Goal: Task Accomplishment & Management: Manage account settings

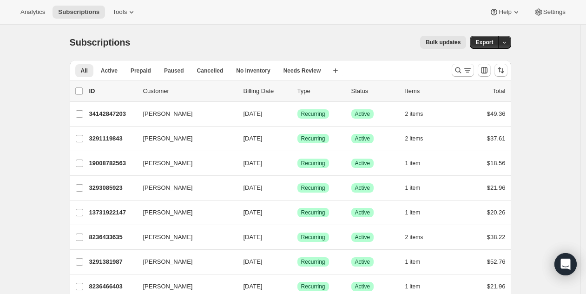
click at [224, 28] on div "Subscriptions. This page is ready Subscriptions Bulk updates More actions Bulk …" at bounding box center [291, 42] width 442 height 35
click at [121, 12] on span "Tools" at bounding box center [119, 11] width 14 height 7
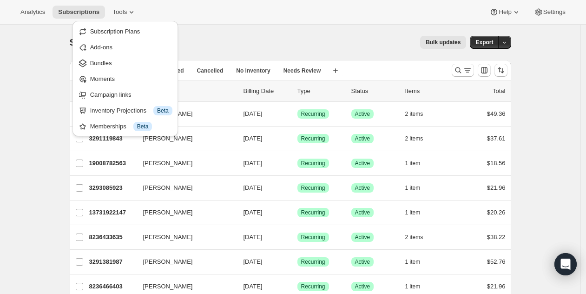
click at [548, 5] on div "Analytics Subscriptions Tools Help Settings" at bounding box center [293, 12] width 586 height 25
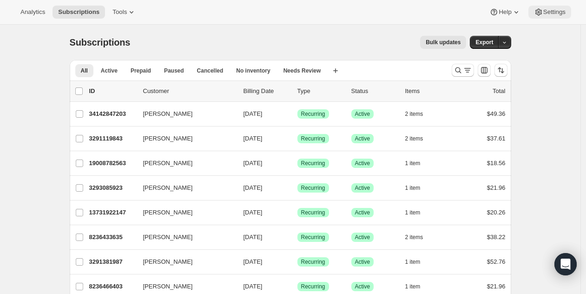
click at [548, 9] on span "Settings" at bounding box center [554, 11] width 22 height 7
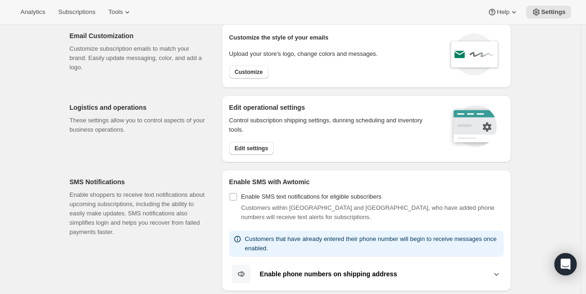
scroll to position [38, 0]
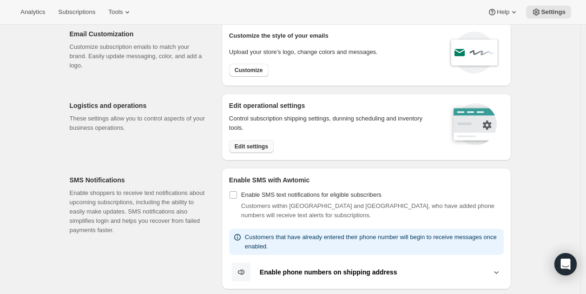
click at [248, 146] on span "Edit settings" at bounding box center [251, 146] width 33 height 7
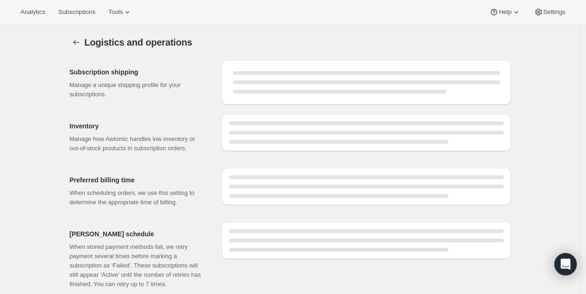
select select "DAY"
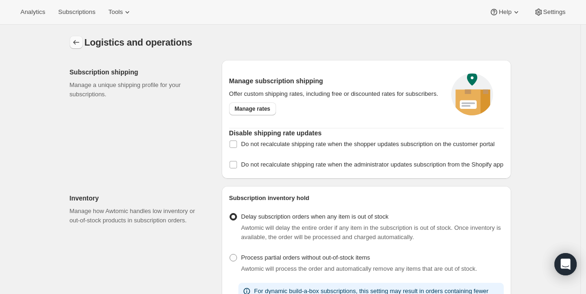
click at [81, 42] on icon "Settings" at bounding box center [76, 42] width 9 height 9
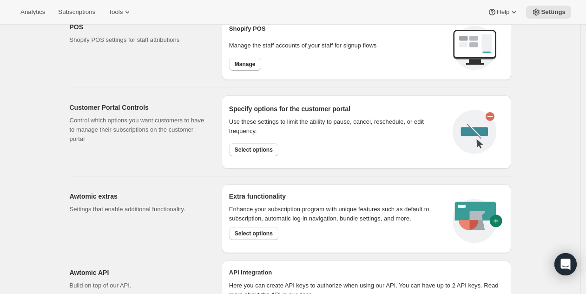
scroll to position [421, 0]
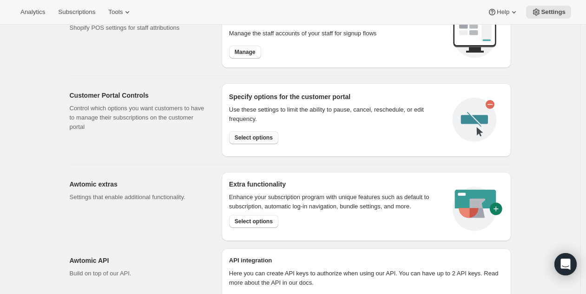
click at [258, 139] on span "Select options" at bounding box center [254, 137] width 38 height 7
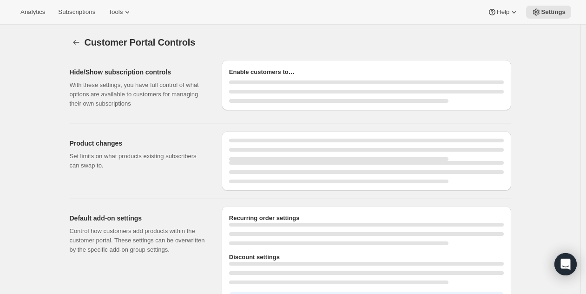
select select "INTERVAL"
select select "MONTH"
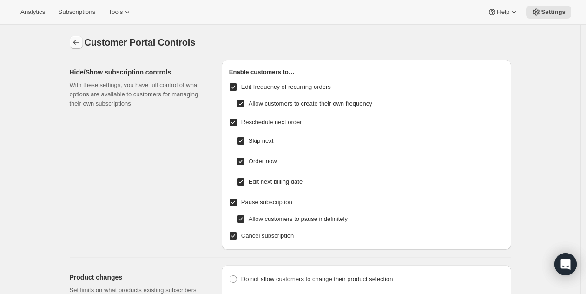
click at [74, 45] on icon "Settings" at bounding box center [76, 42] width 9 height 9
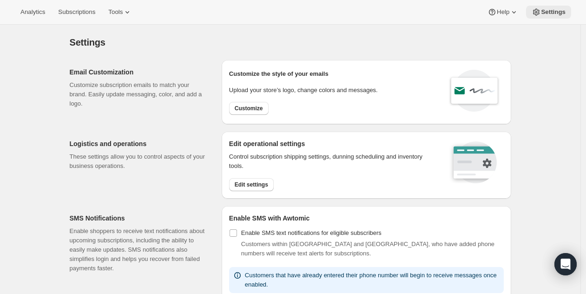
click at [535, 12] on icon at bounding box center [536, 11] width 9 height 9
click at [535, 12] on icon at bounding box center [536, 12] width 2 height 2
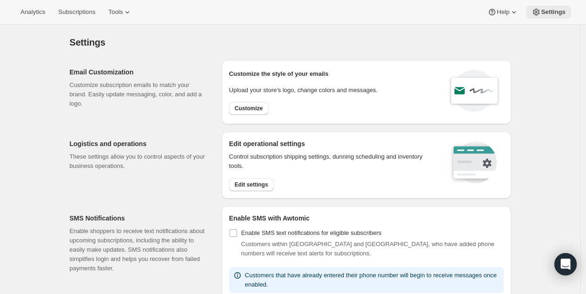
click at [535, 12] on icon at bounding box center [536, 12] width 2 height 2
click at [339, 42] on div "Settings" at bounding box center [291, 42] width 442 height 13
click at [525, 10] on div "Help Settings" at bounding box center [526, 12] width 89 height 13
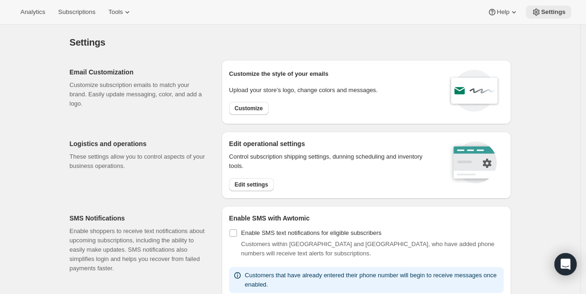
click at [544, 13] on span "Settings" at bounding box center [553, 11] width 25 height 7
click at [504, 15] on span "Help" at bounding box center [503, 11] width 13 height 7
click at [503, 32] on span "Setup guide" at bounding box center [501, 31] width 32 height 7
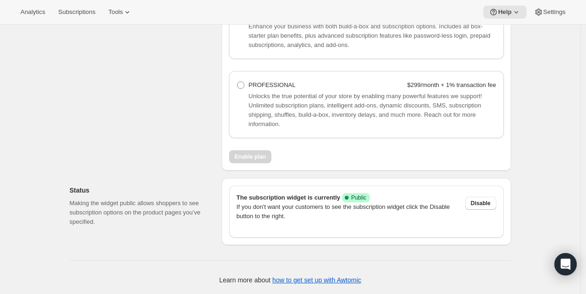
scroll to position [805, 0]
click at [306, 207] on p "If you don't want your customers to see the subscription widget click the Disab…" at bounding box center [347, 211] width 221 height 19
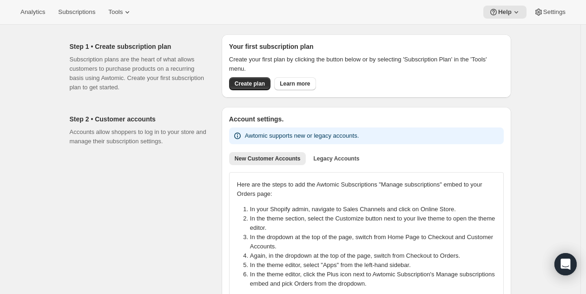
scroll to position [0, 0]
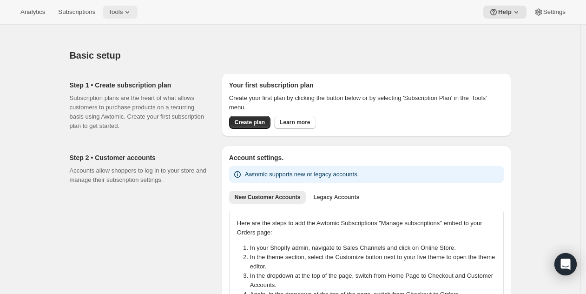
click at [114, 13] on button "Tools" at bounding box center [120, 12] width 35 height 13
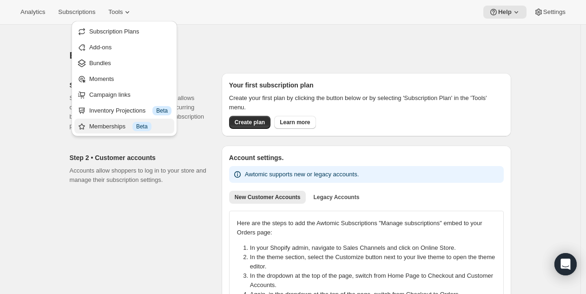
click at [113, 130] on div "Memberships Info Beta" at bounding box center [130, 126] width 82 height 9
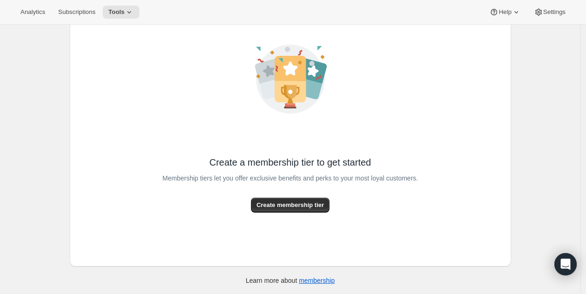
scroll to position [56, 0]
click at [305, 209] on span "Create membership tier" at bounding box center [290, 204] width 67 height 9
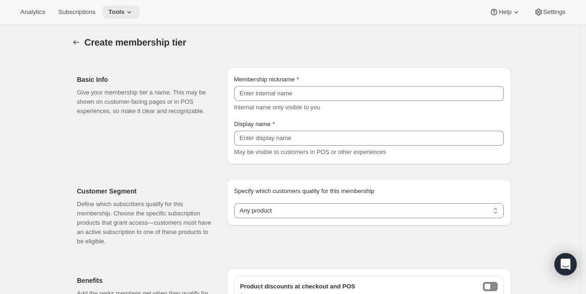
click at [125, 14] on span "Tools" at bounding box center [116, 11] width 16 height 7
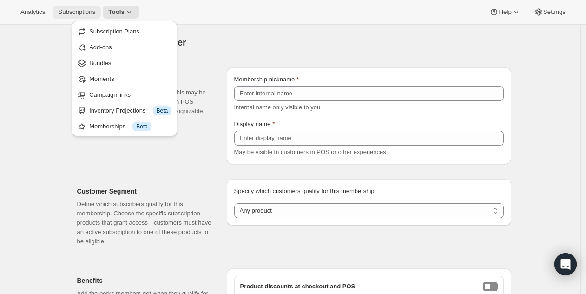
click at [86, 10] on span "Subscriptions" at bounding box center [76, 11] width 37 height 7
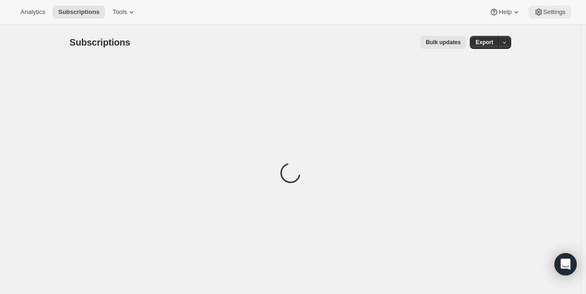
click at [541, 14] on icon at bounding box center [538, 11] width 9 height 9
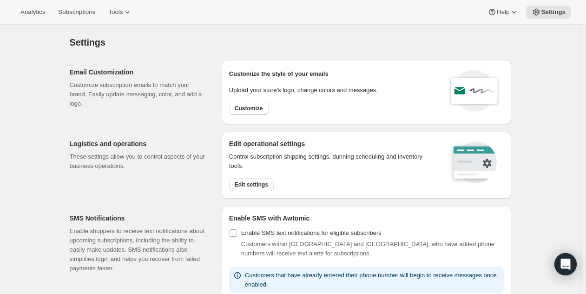
click at [216, 44] on div "Settings" at bounding box center [291, 42] width 442 height 13
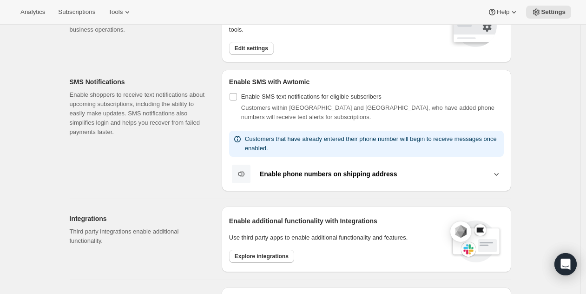
scroll to position [138, 0]
